Goal: Obtain resource: Download file/media

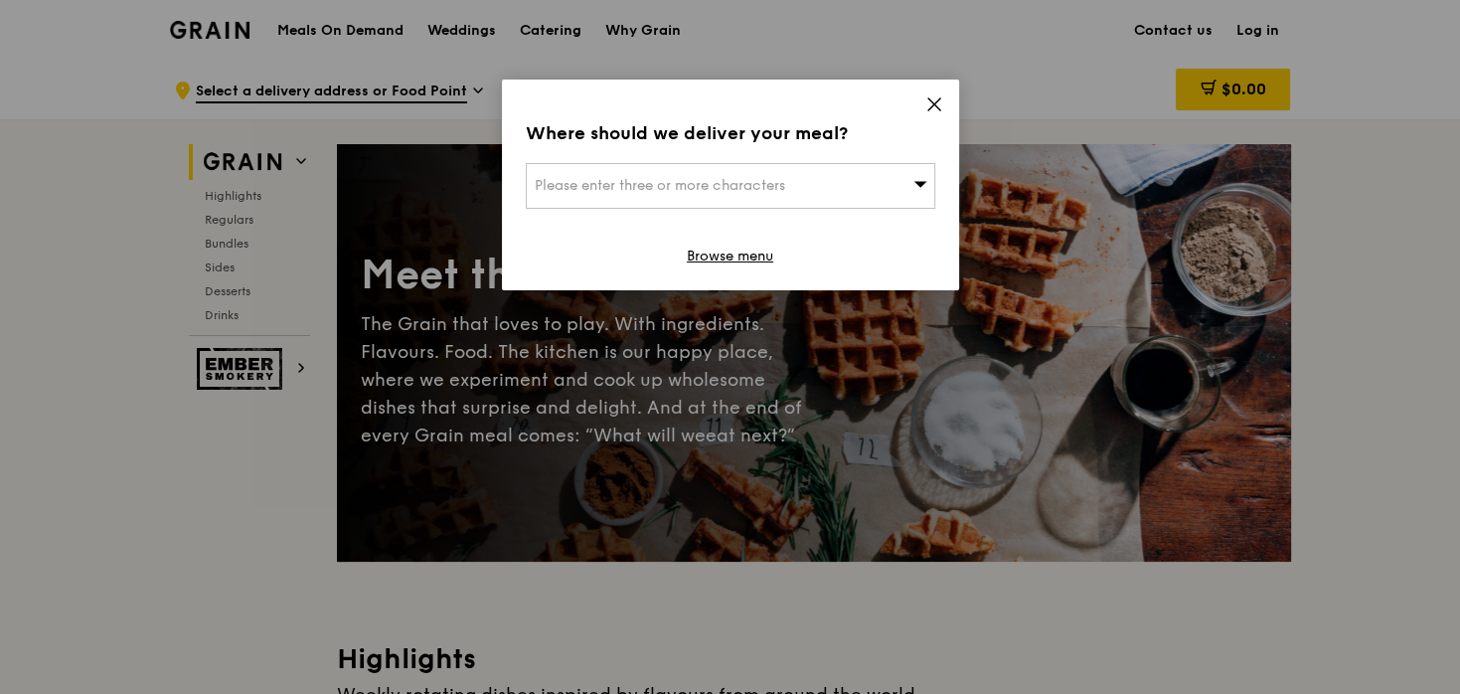
click at [923, 98] on div "Where should we deliver your meal? Please enter three or more characters Browse…" at bounding box center [730, 185] width 457 height 211
click at [925, 99] on icon at bounding box center [934, 104] width 18 height 18
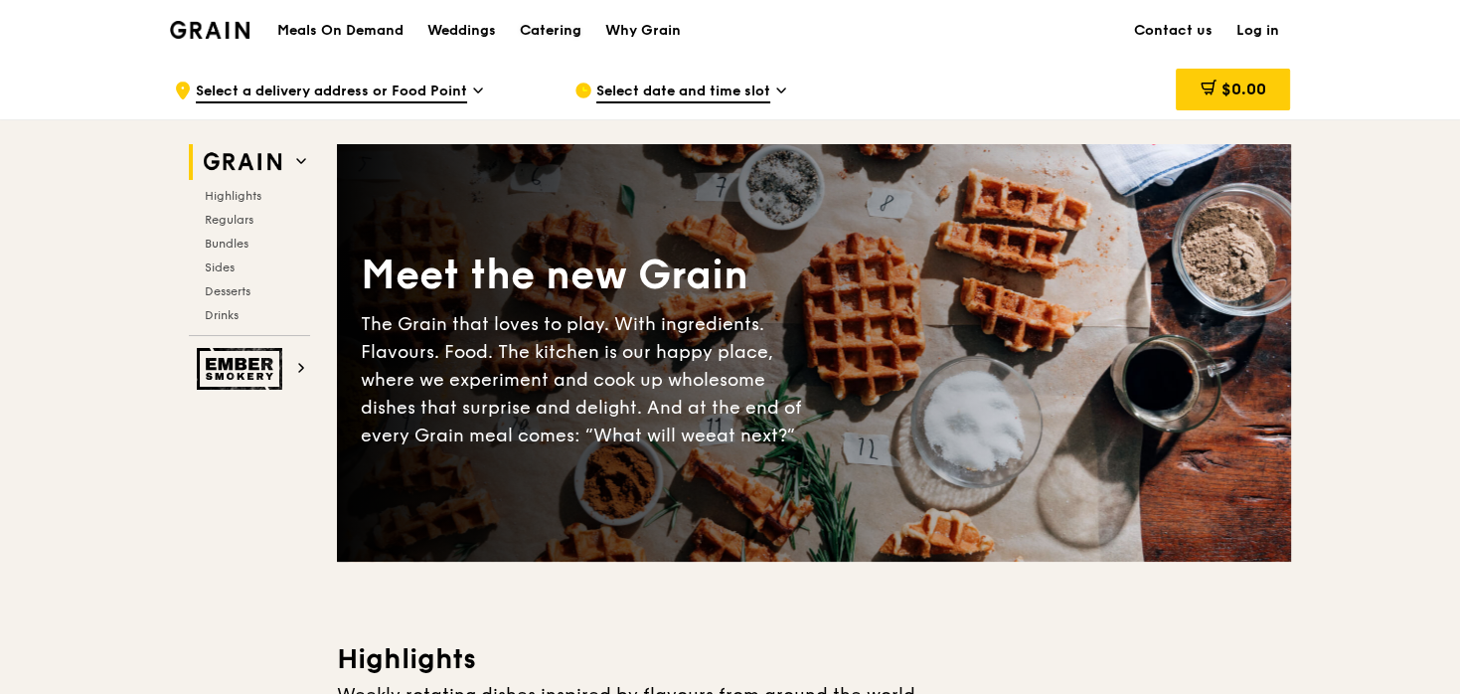
click at [539, 26] on div "Catering" at bounding box center [551, 31] width 62 height 60
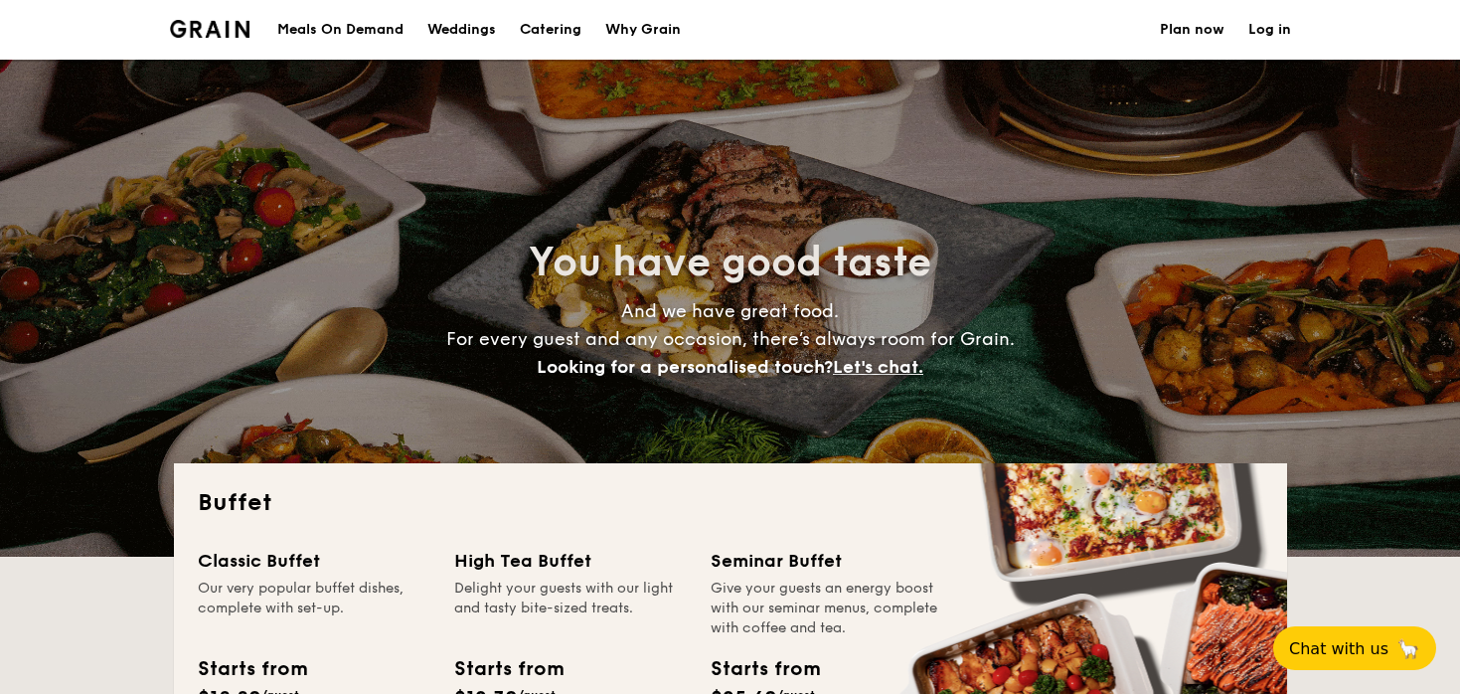
select select
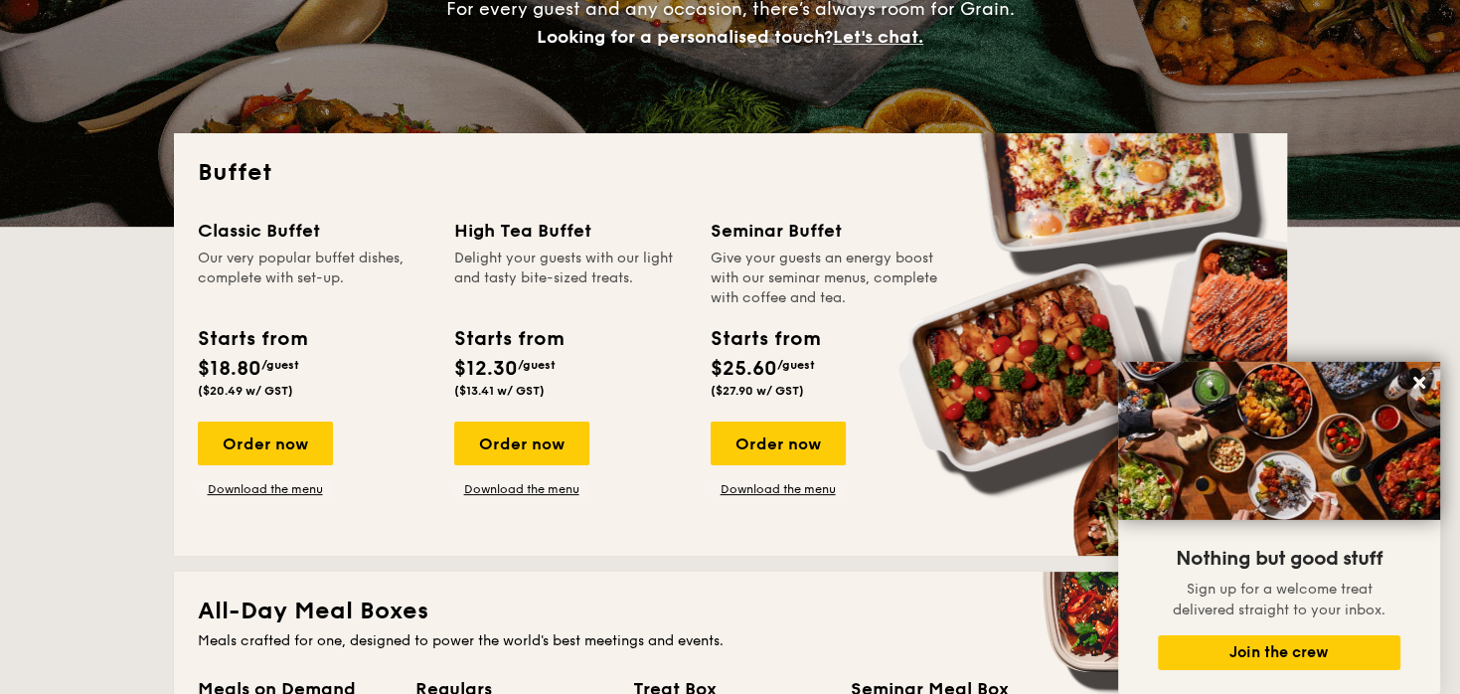
scroll to position [314, 0]
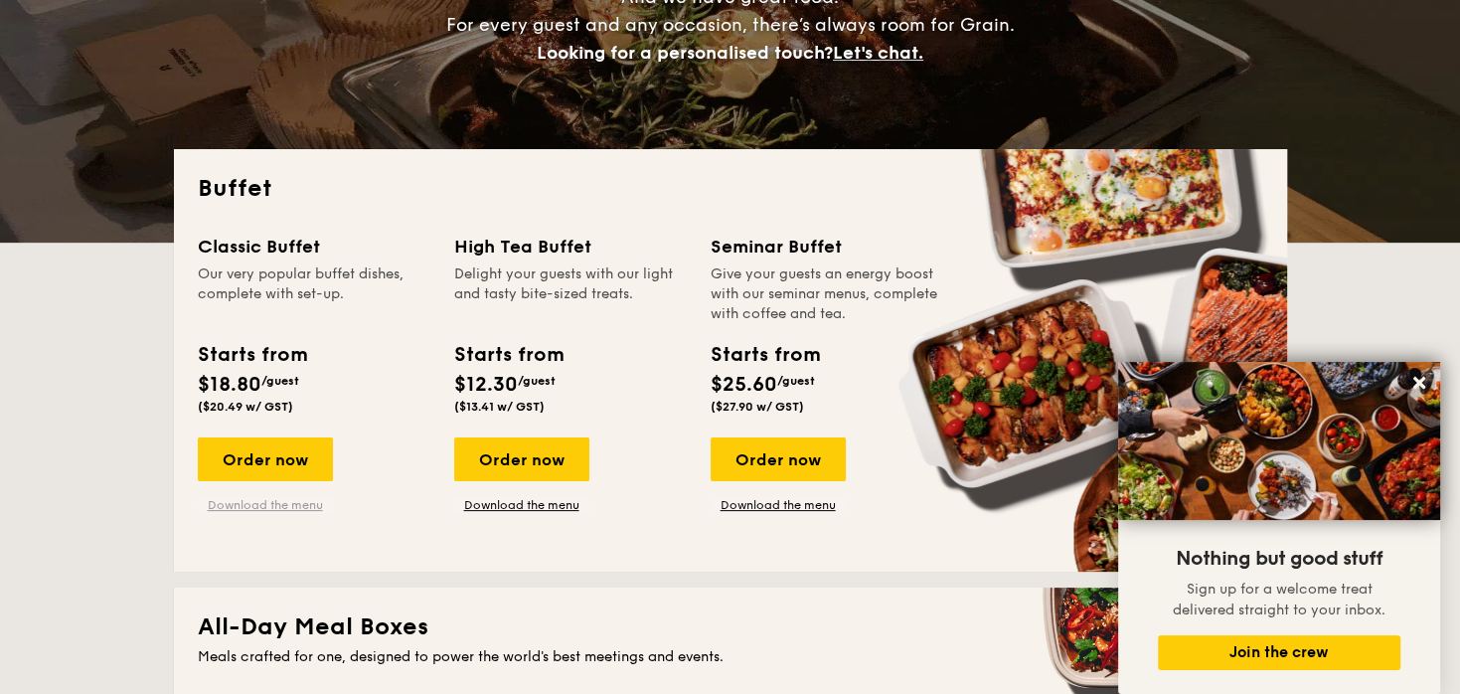
click at [302, 503] on link "Download the menu" at bounding box center [265, 505] width 135 height 16
click at [561, 490] on div "Order now Download the menu" at bounding box center [521, 475] width 135 height 76
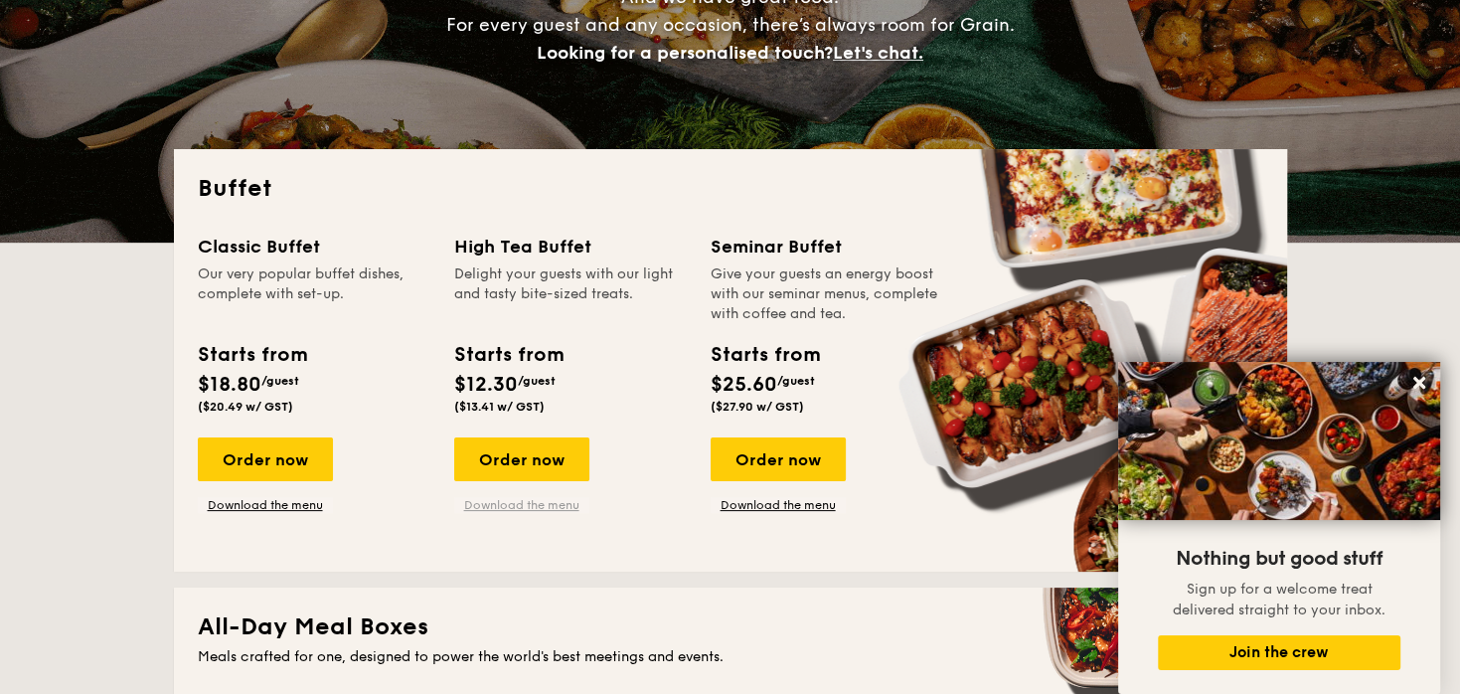
click at [551, 504] on link "Download the menu" at bounding box center [521, 505] width 135 height 16
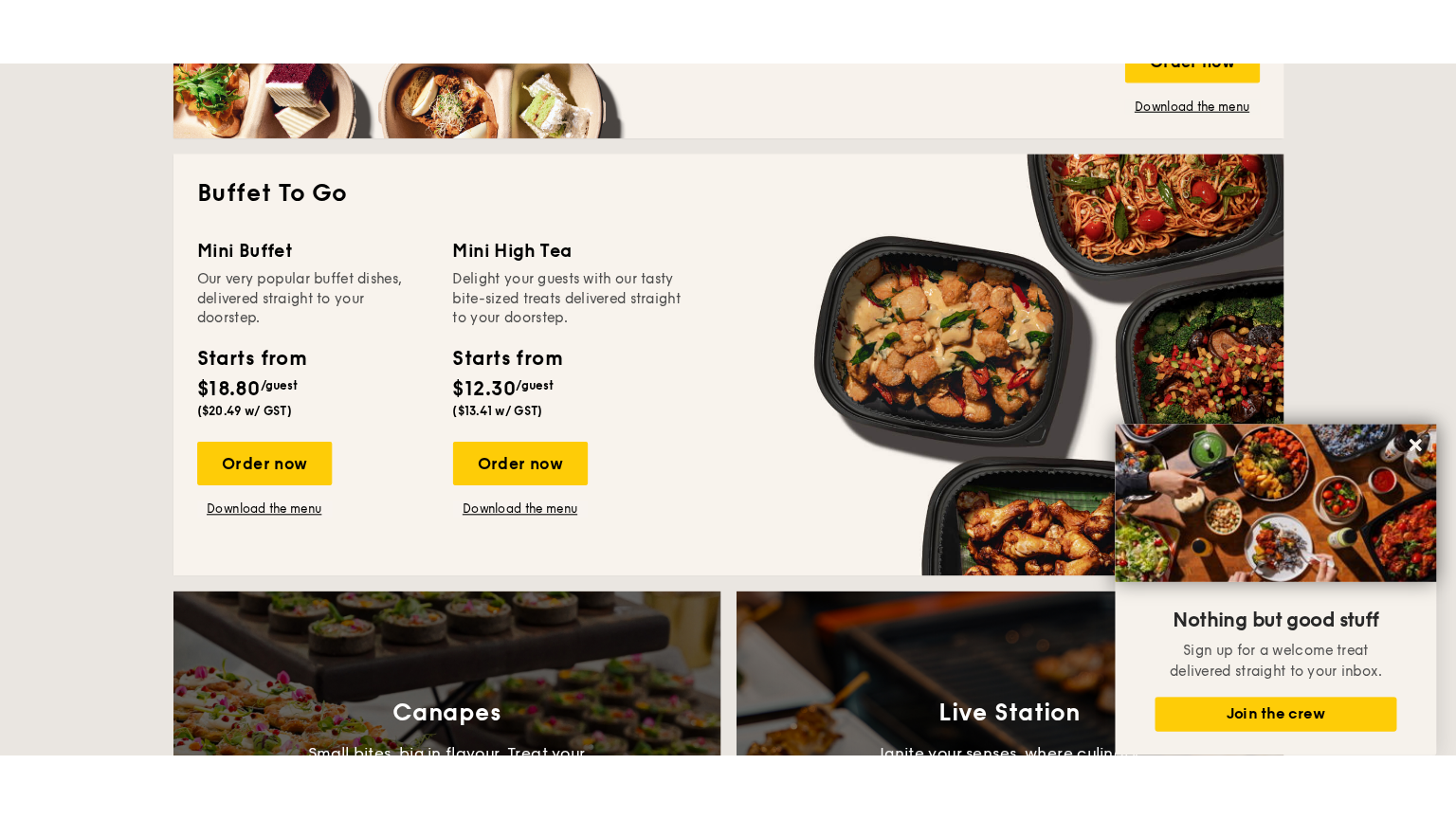
scroll to position [1200, 0]
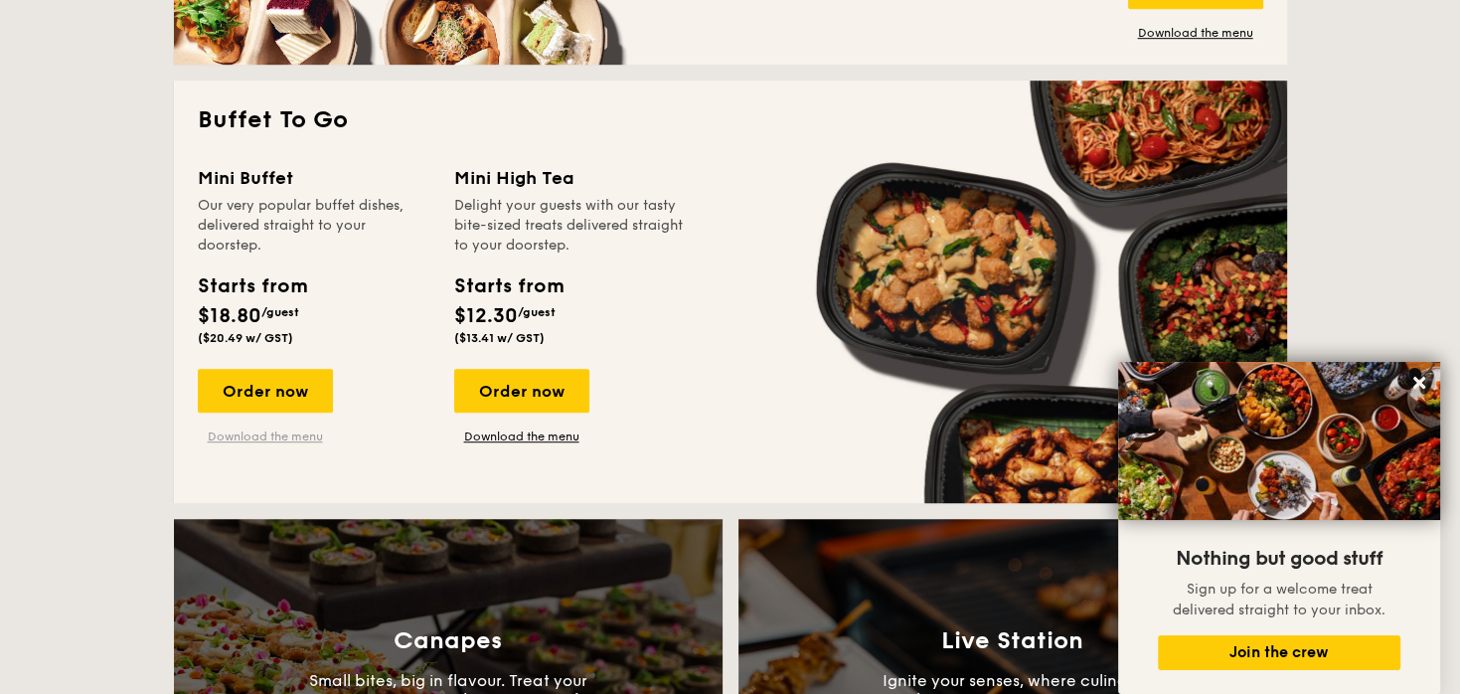
click at [269, 437] on link "Download the menu" at bounding box center [265, 436] width 135 height 16
